Goal: Find specific page/section: Find specific page/section

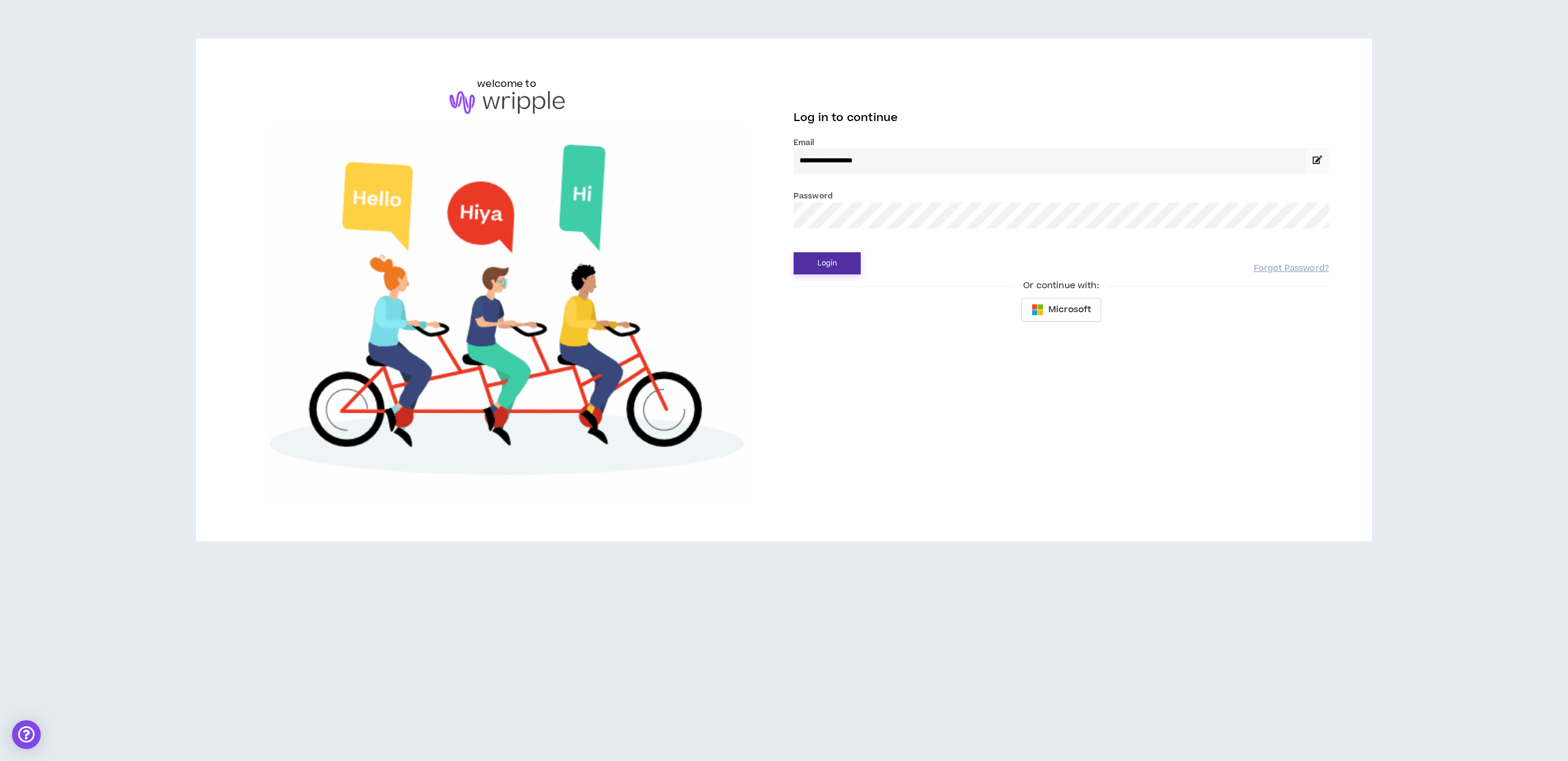
click at [842, 265] on button "Login" at bounding box center [827, 263] width 67 height 22
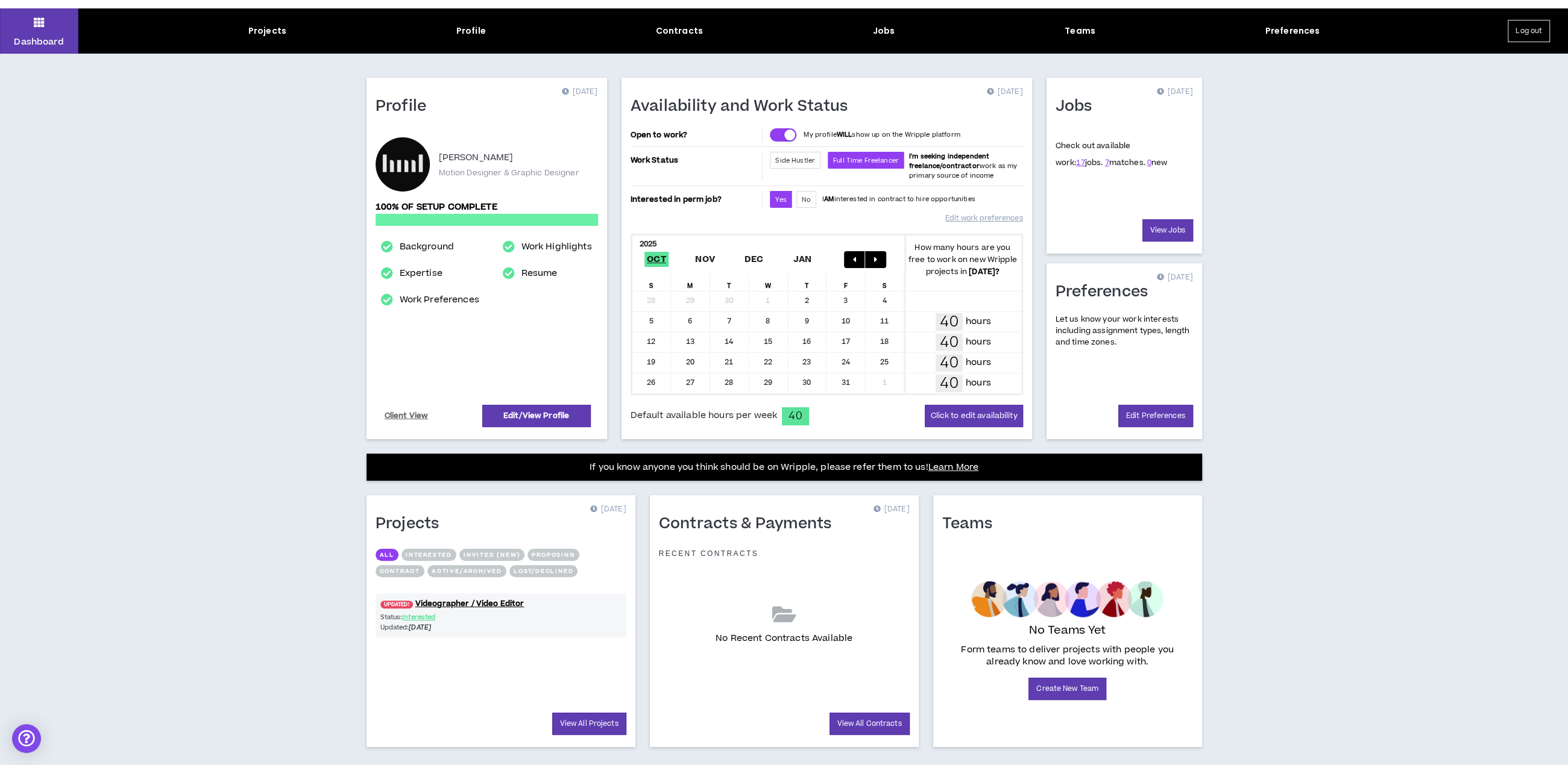
scroll to position [46, 0]
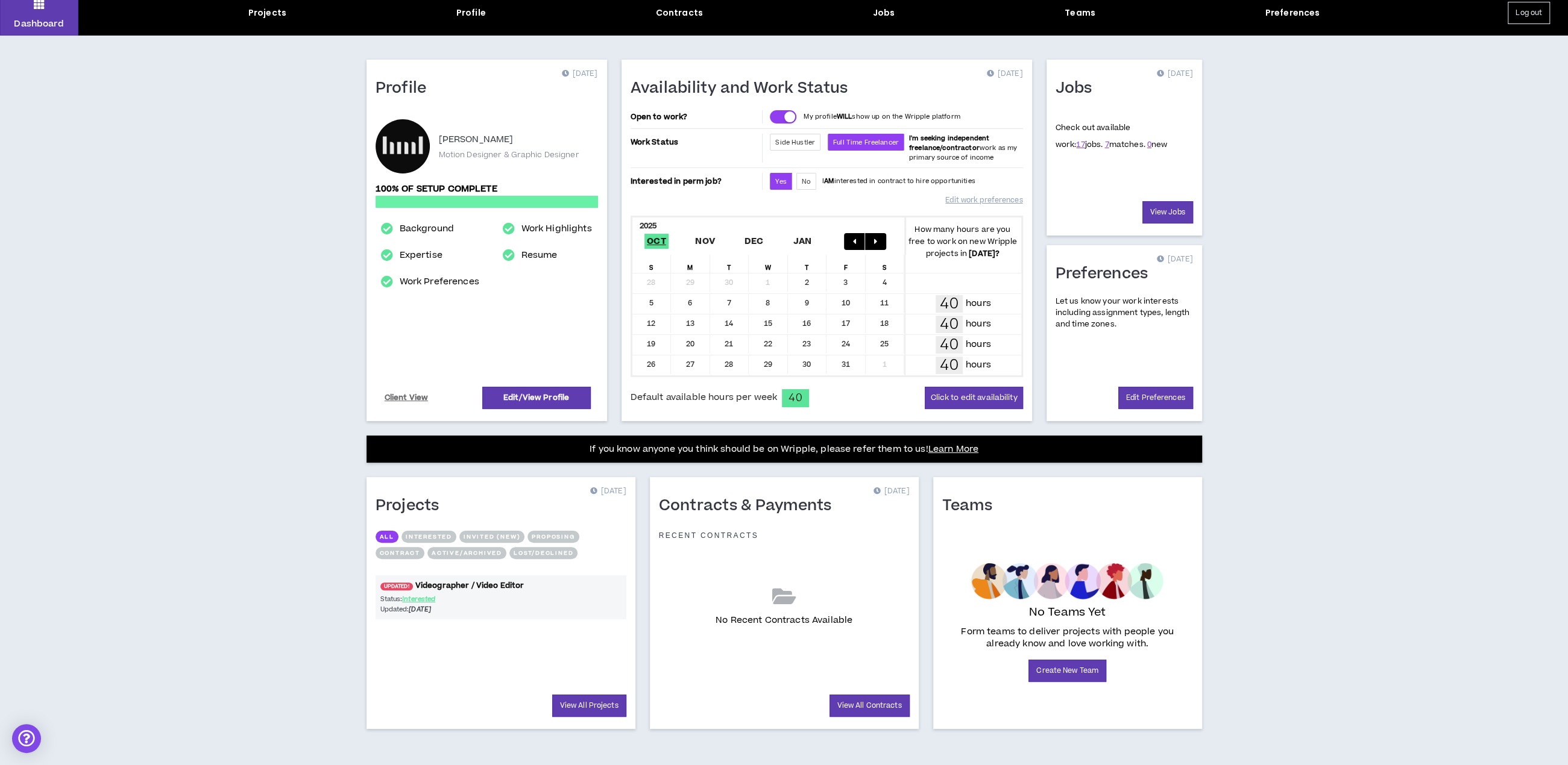
click at [484, 585] on link "UPDATED! Videographer / Video Editor" at bounding box center [501, 585] width 251 height 11
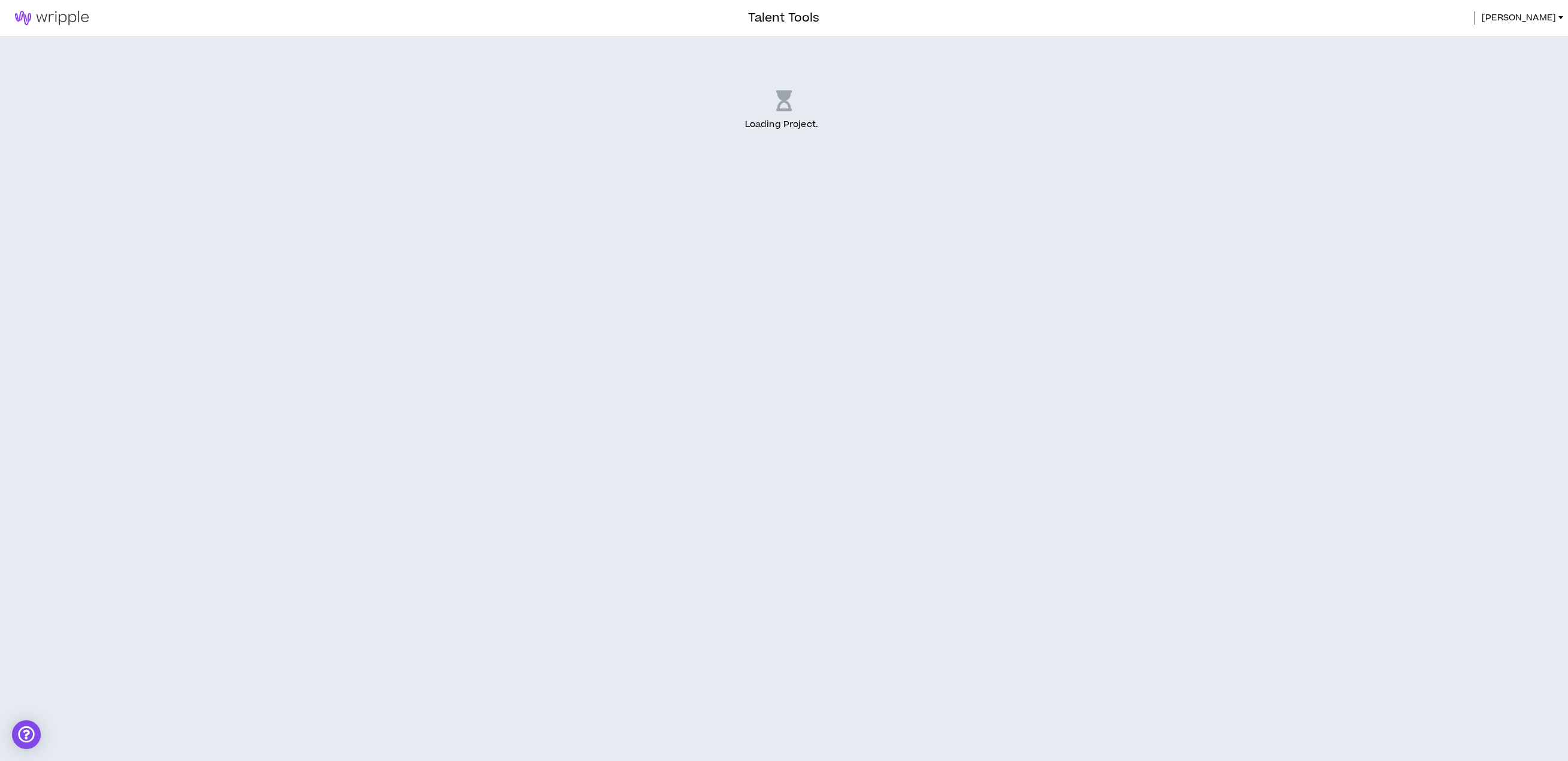
click at [73, 16] on img at bounding box center [52, 17] width 103 height 14
